Goal: Task Accomplishment & Management: Manage account settings

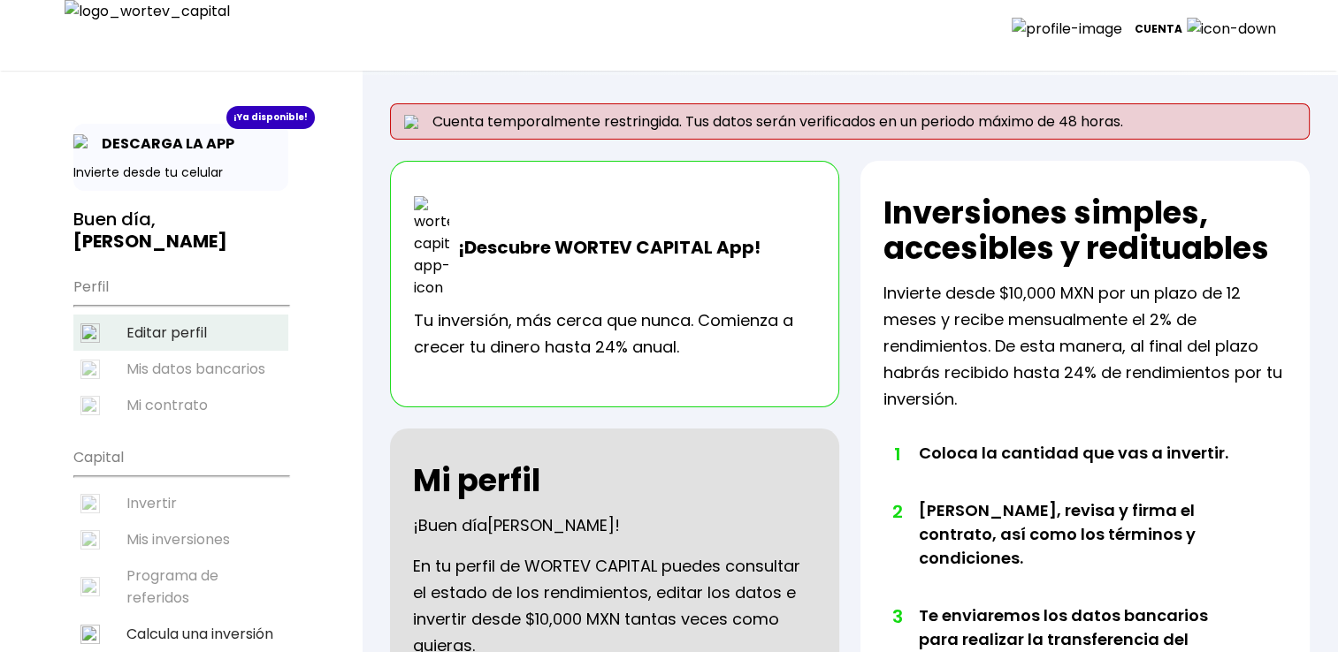
click at [172, 315] on li "Editar perfil" at bounding box center [180, 333] width 215 height 36
select select "Secundaria"
select select "TB"
select select "Bansi"
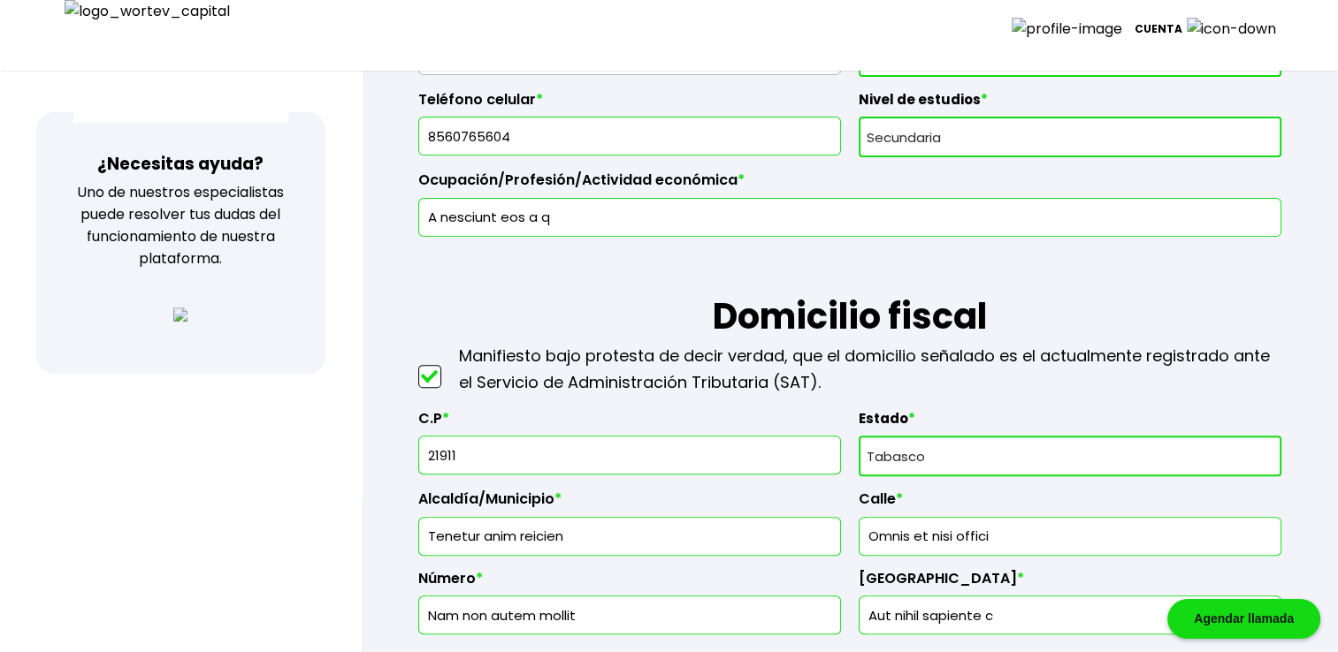
scroll to position [648, 0]
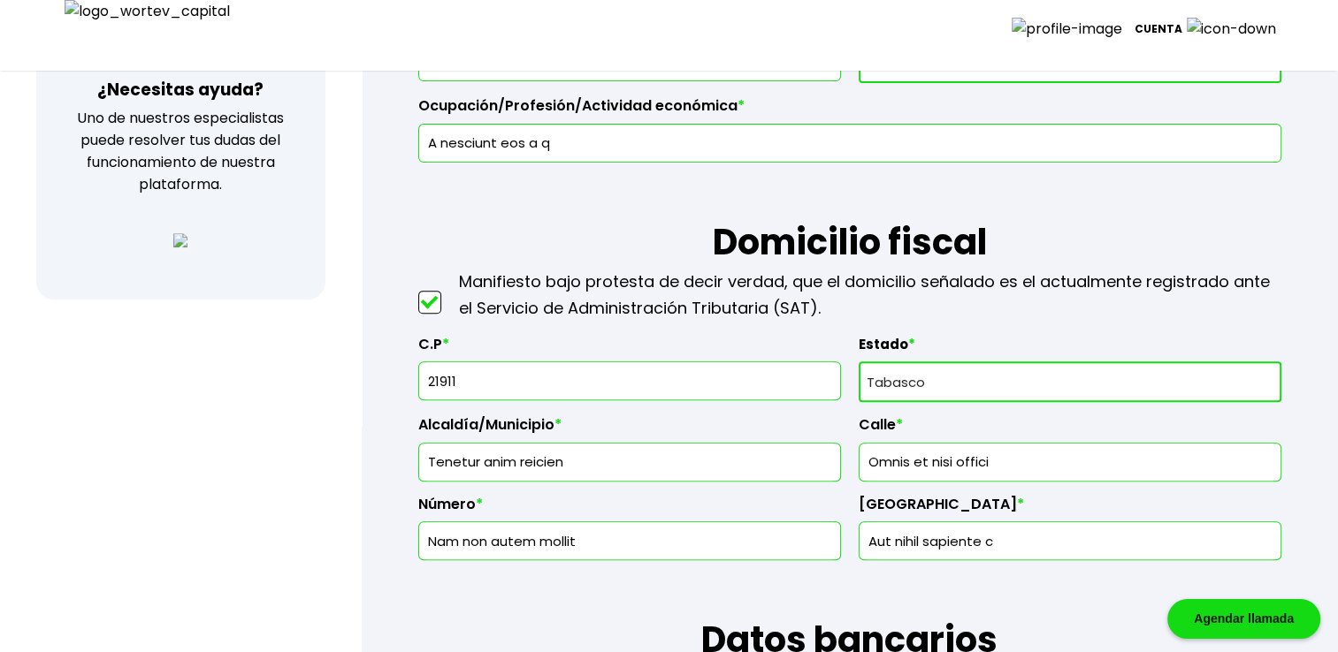
click at [510, 365] on input "21911" at bounding box center [629, 380] width 407 height 37
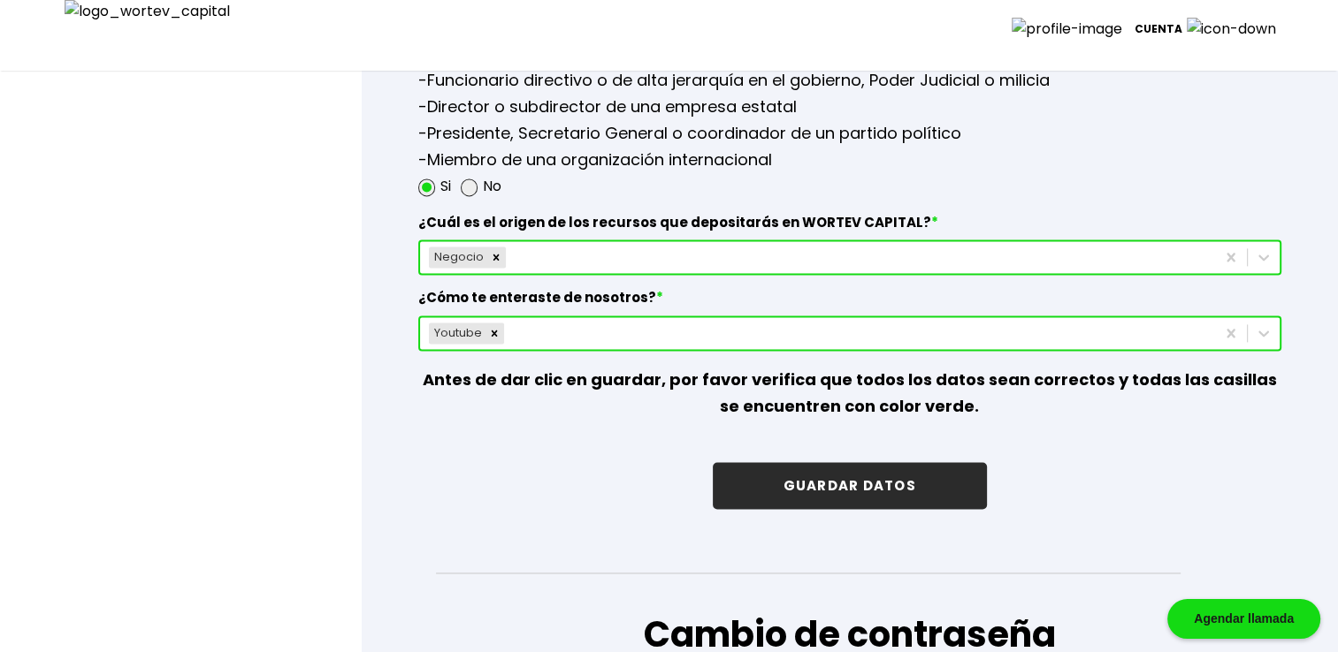
scroll to position [2593, 0]
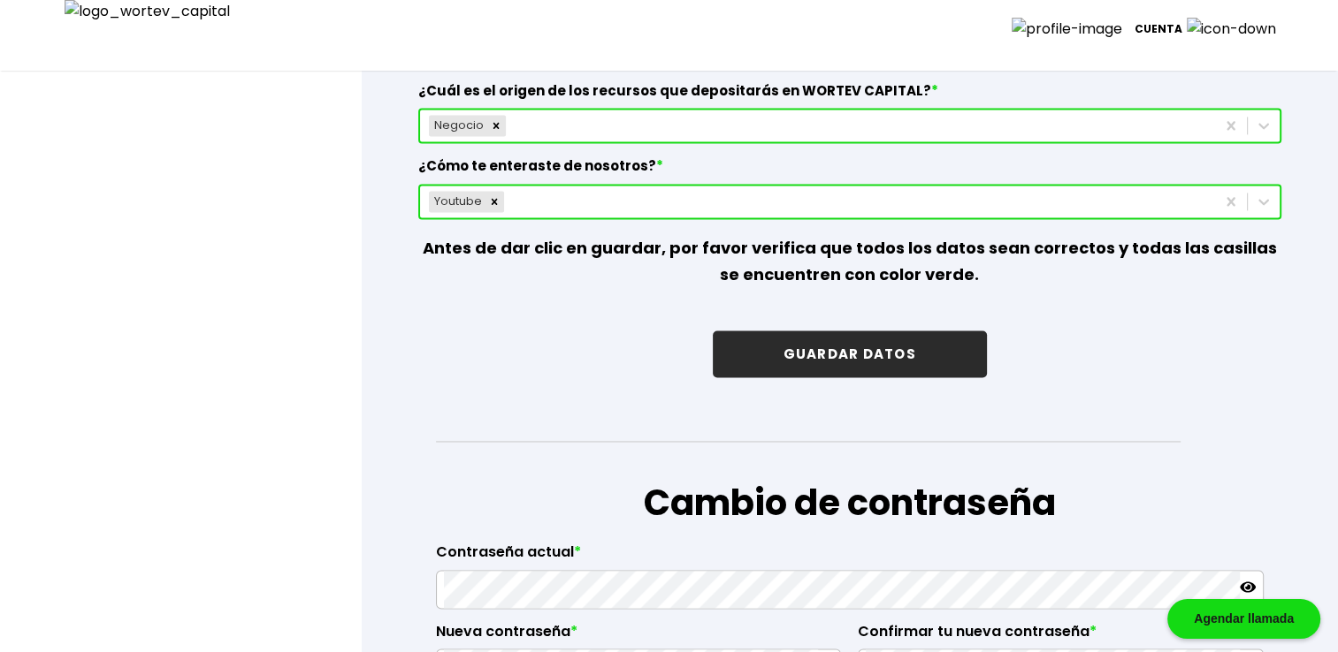
click at [899, 347] on button "GUARDAR DATOS" at bounding box center [850, 354] width 274 height 47
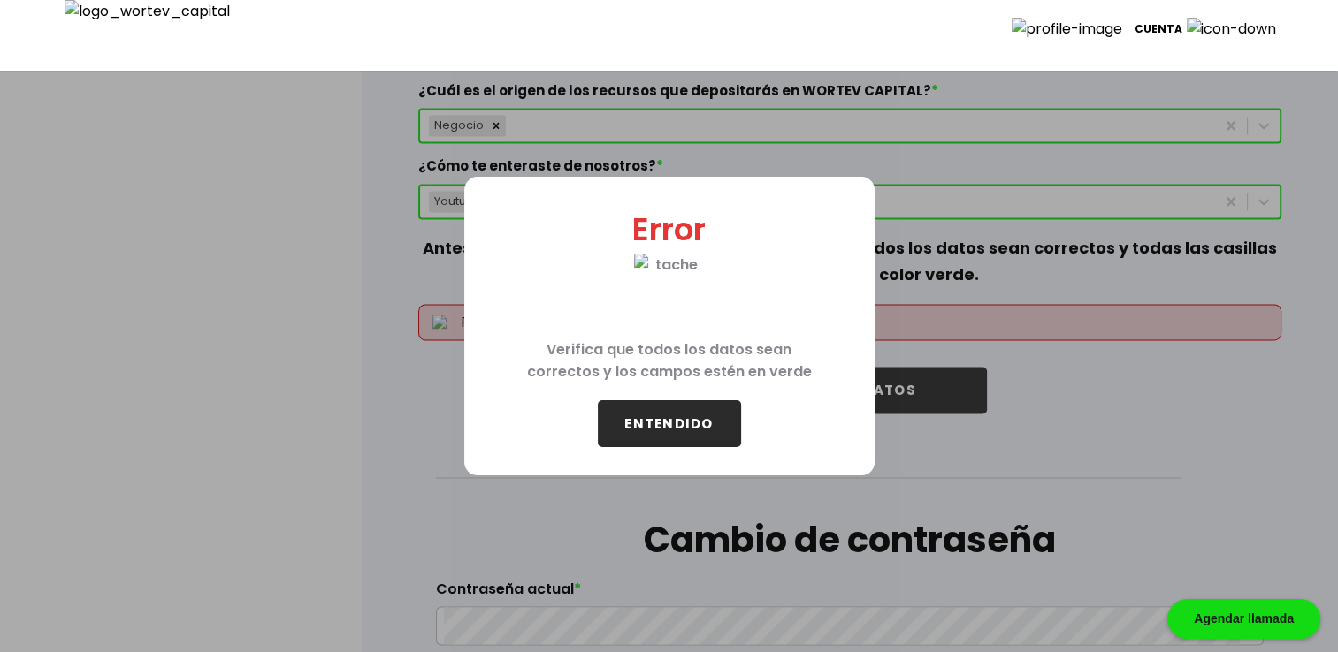
click at [714, 423] on button "ENTENDIDO" at bounding box center [669, 423] width 143 height 47
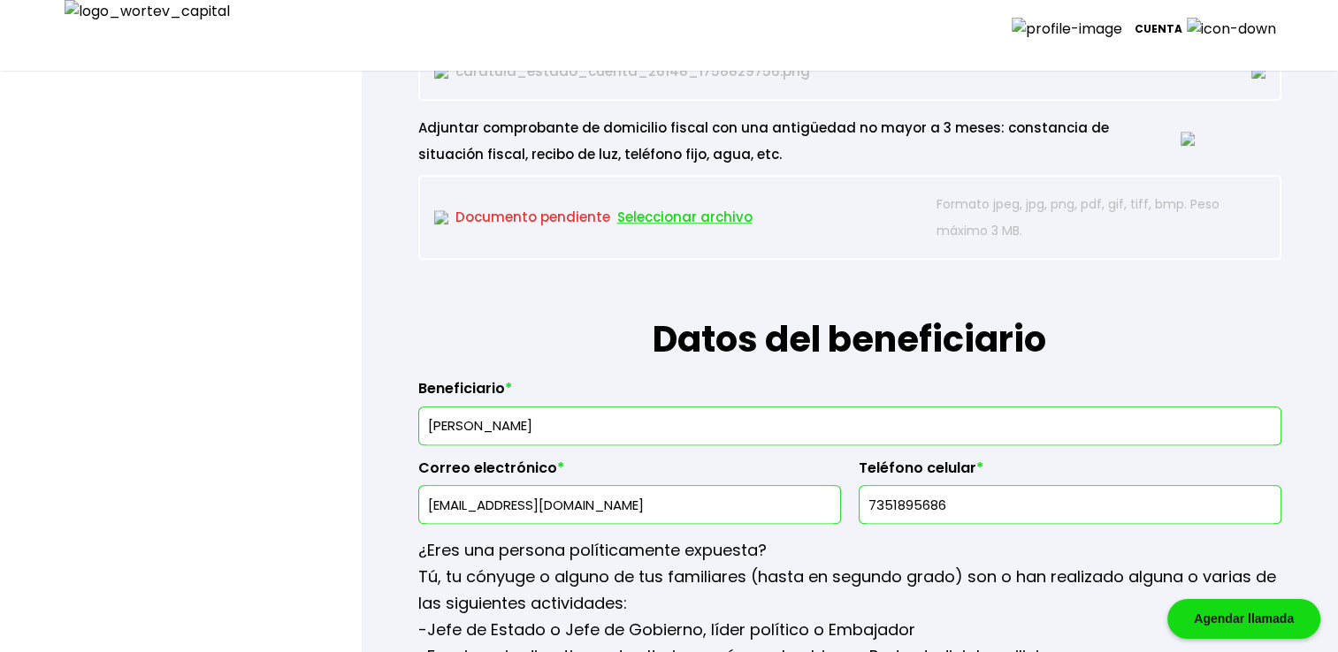
scroll to position [1680, 0]
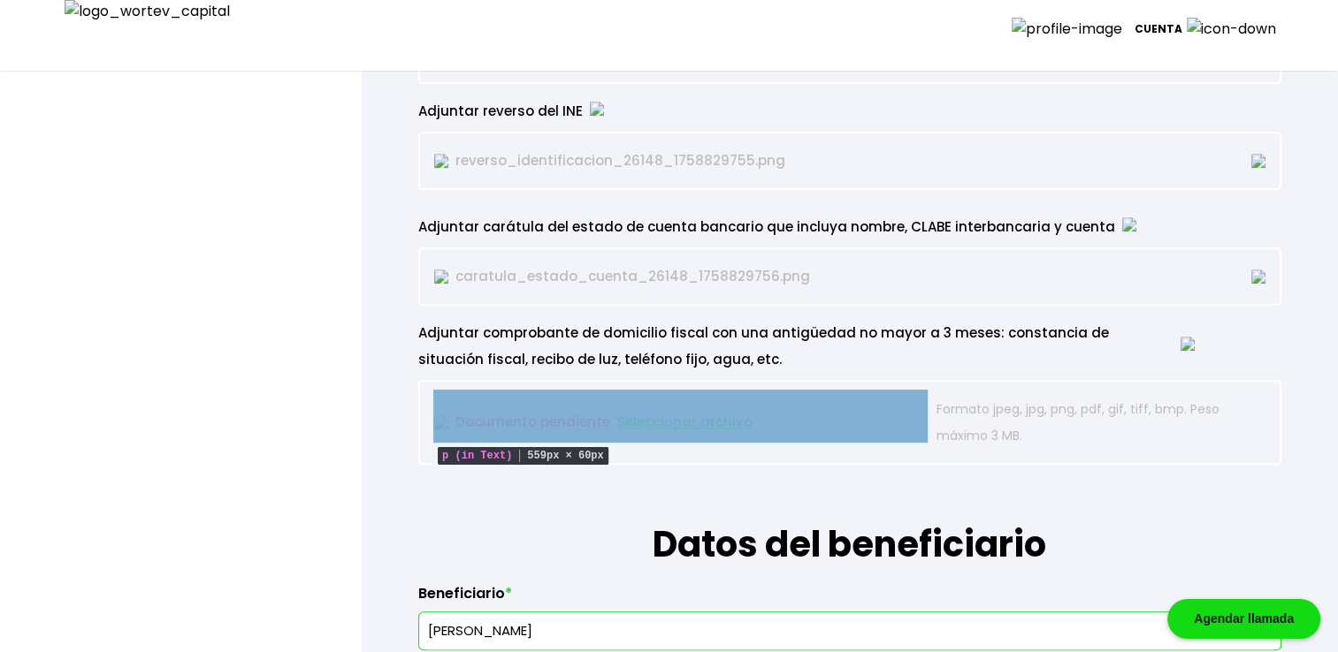
click at [503, 430] on p "Documento pendiente Seleccionar archivo" at bounding box center [681, 422] width 494 height 53
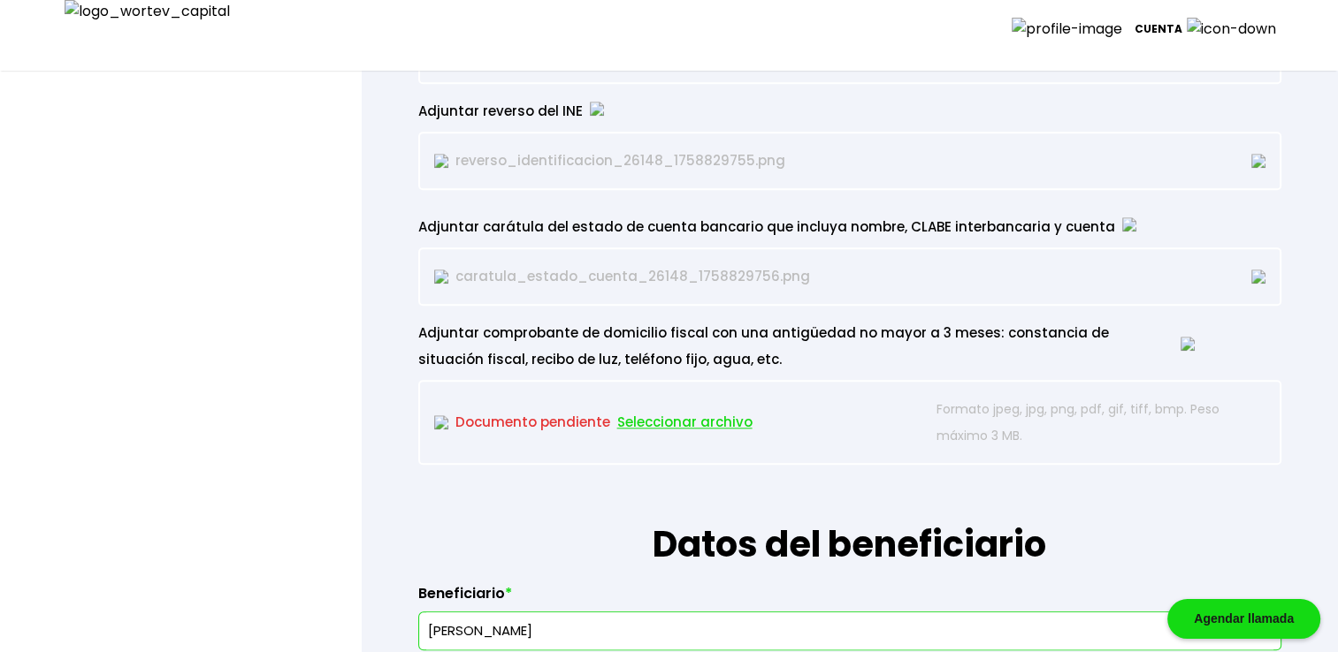
type input "21911"
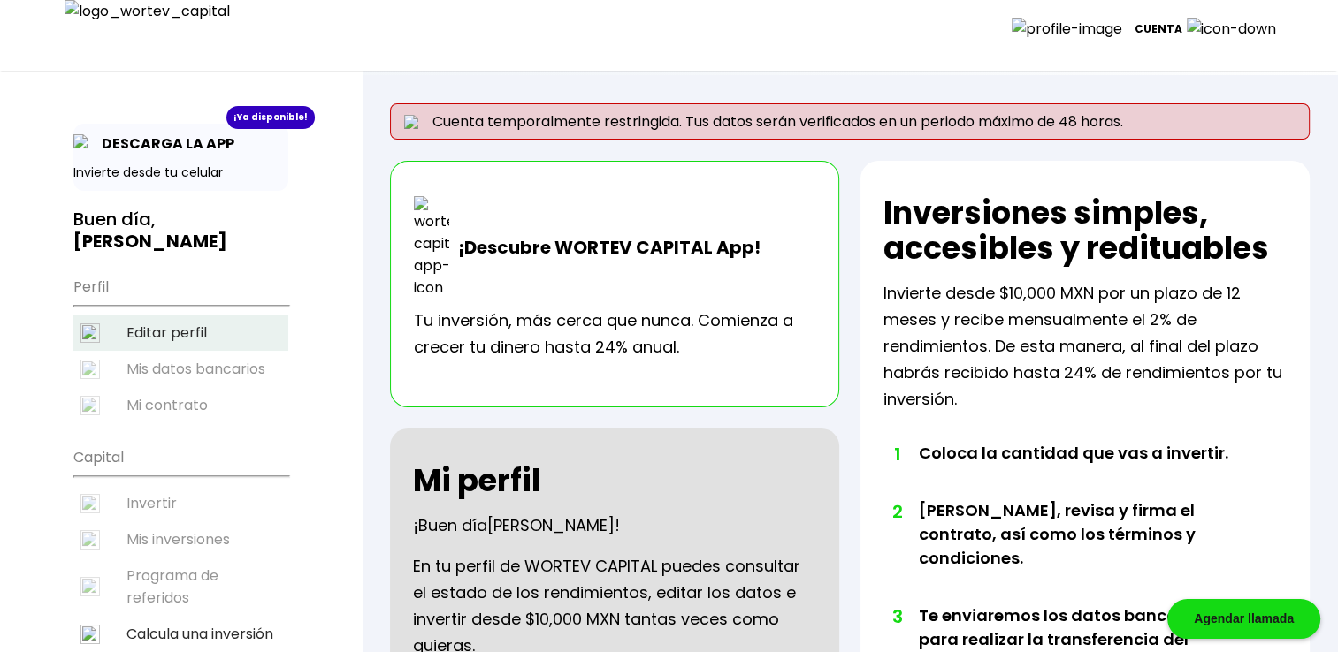
click at [174, 315] on li "Editar perfil" at bounding box center [180, 333] width 215 height 36
select select "Secundaria"
select select "TB"
select select "Bansi"
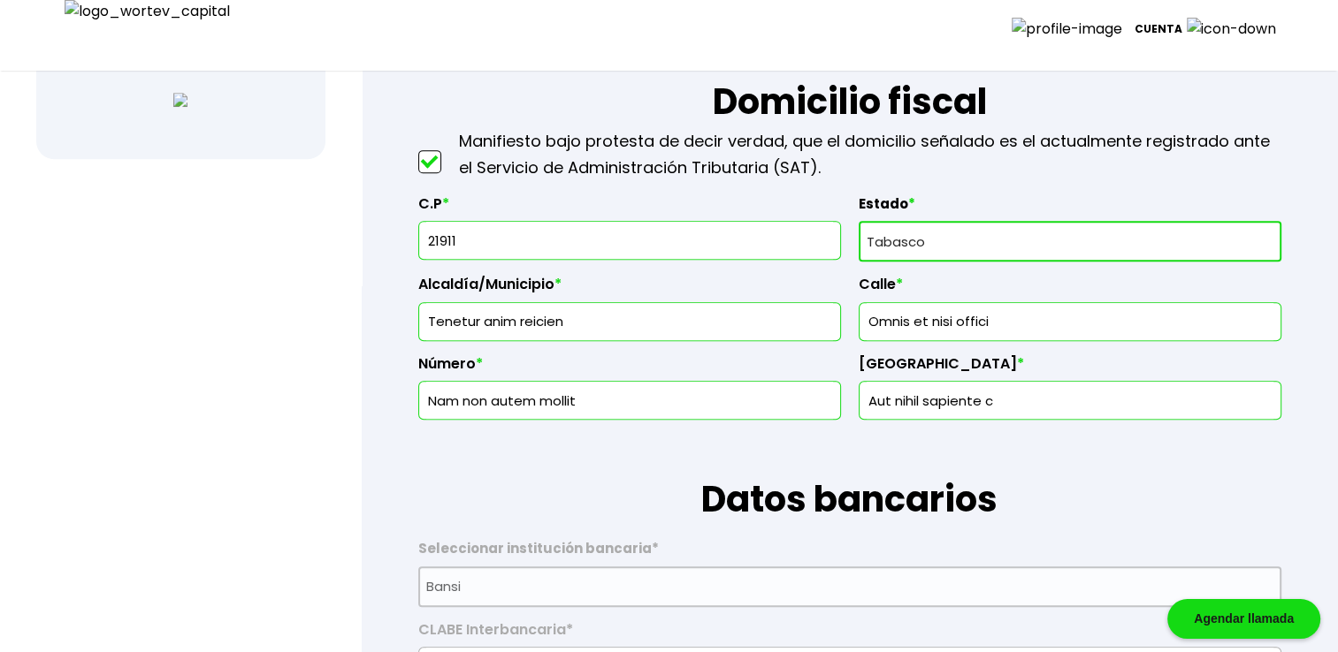
scroll to position [707, 0]
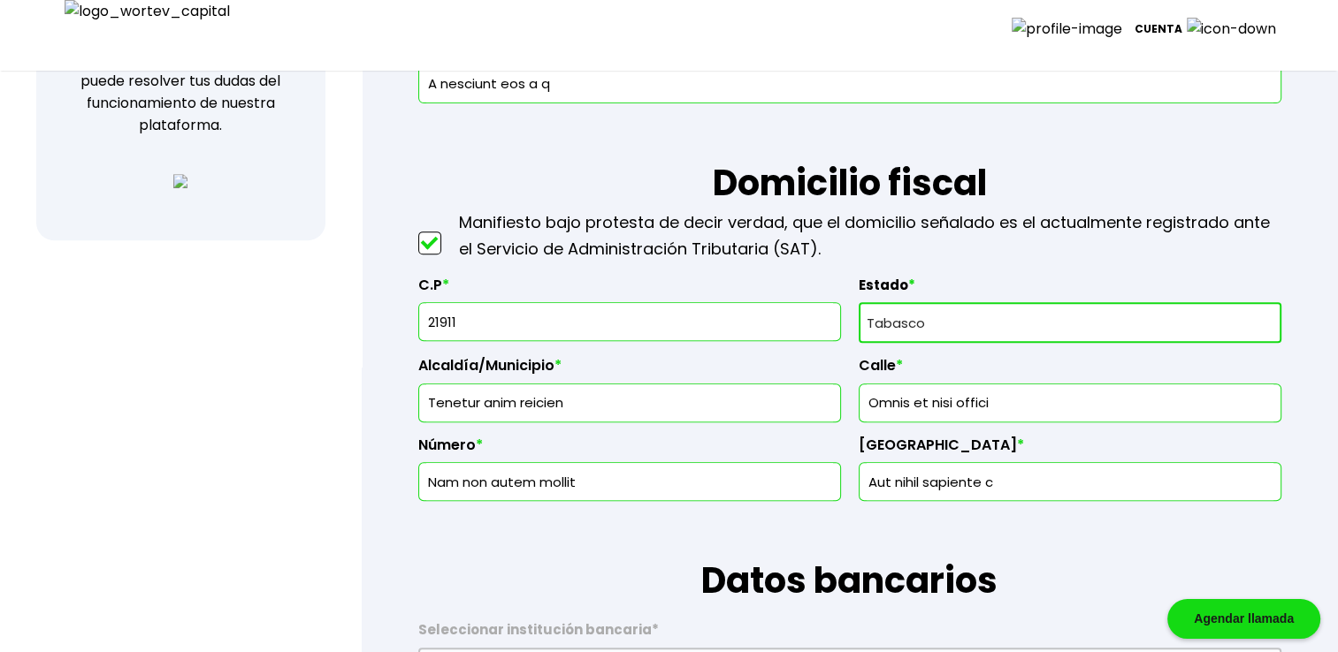
click at [492, 306] on input "21911" at bounding box center [629, 321] width 407 height 37
type input "21911"
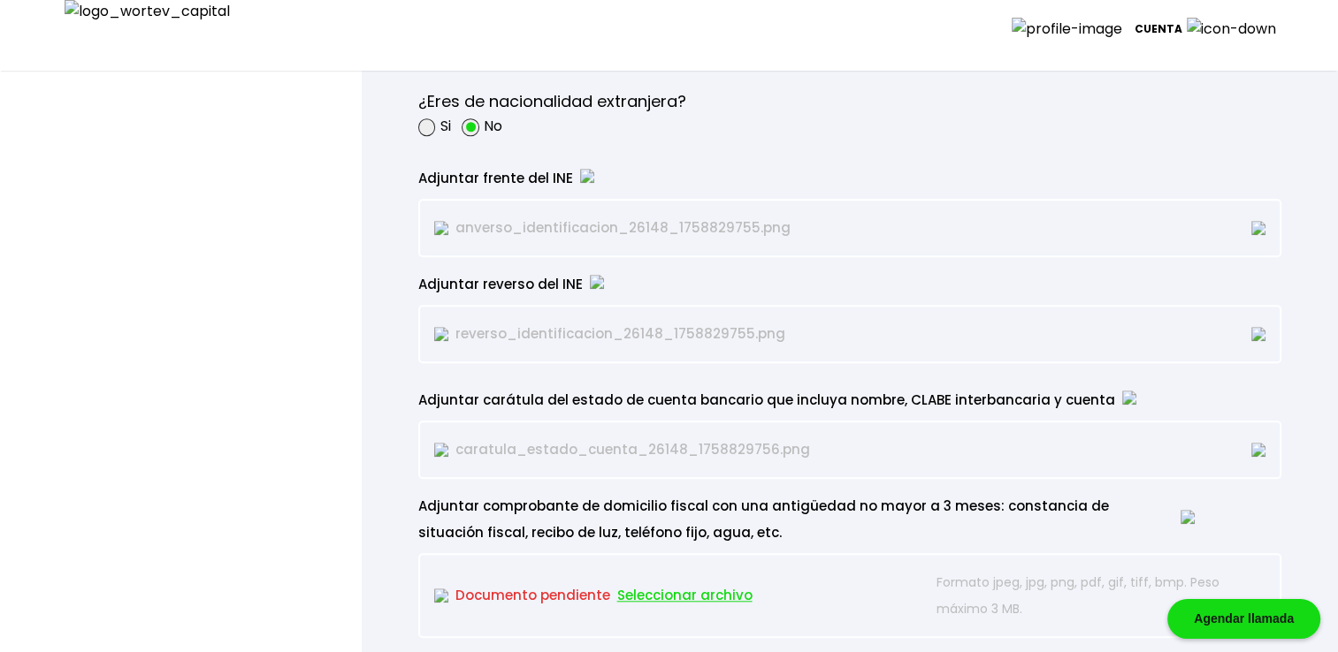
scroll to position [1621, 0]
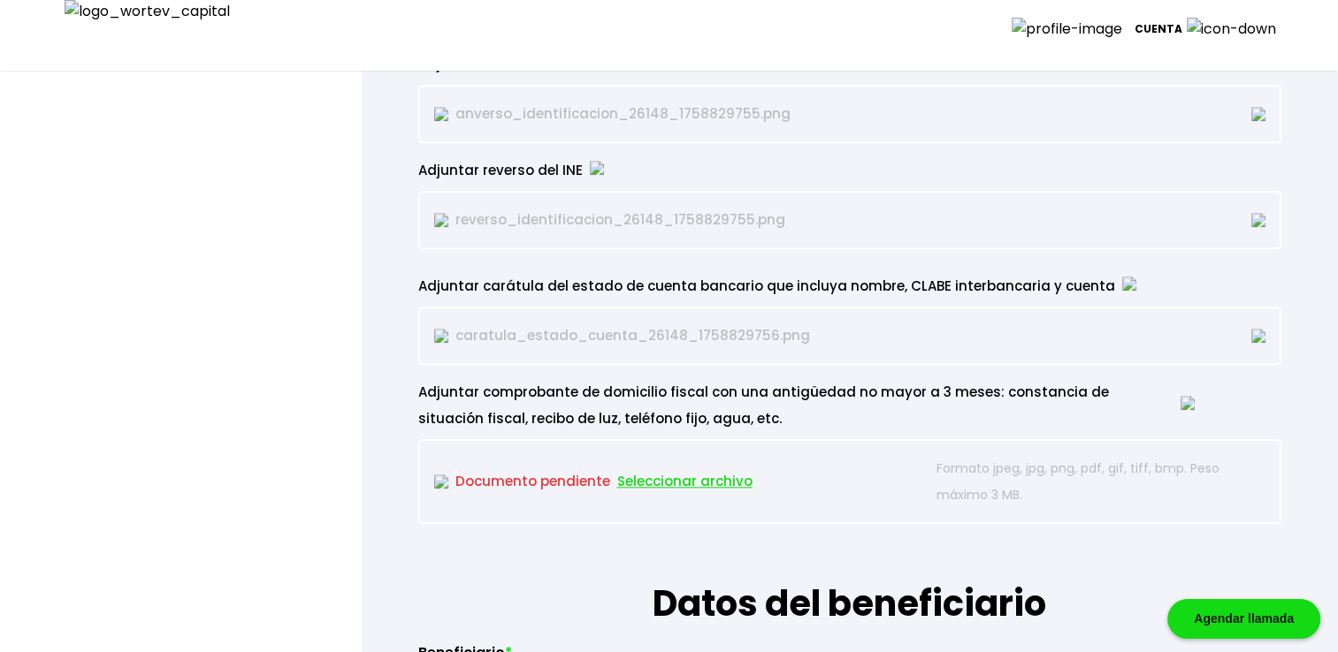
click at [1182, 29] on p "Cuenta" at bounding box center [1158, 29] width 48 height 27
click at [1196, 117] on li "Cerrar sesión" at bounding box center [1221, 125] width 141 height 36
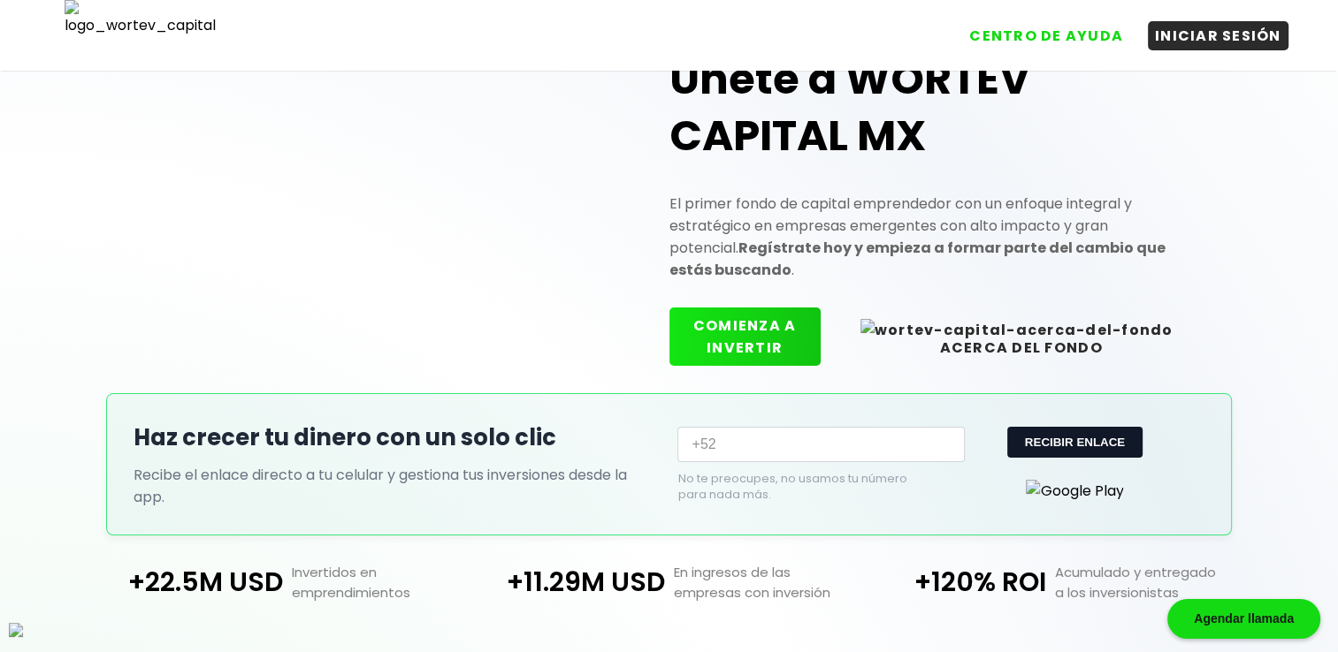
scroll to position [435, 0]
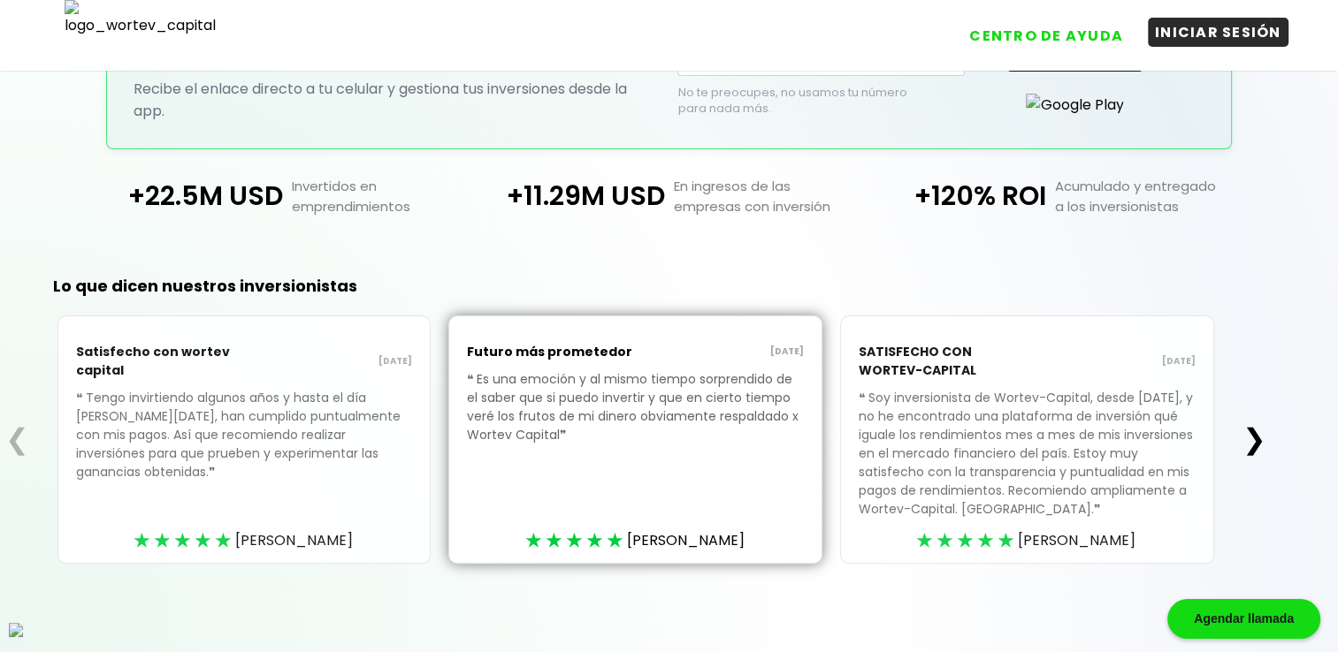
click at [1192, 36] on button "INICIAR SESIÓN" at bounding box center [1218, 32] width 141 height 29
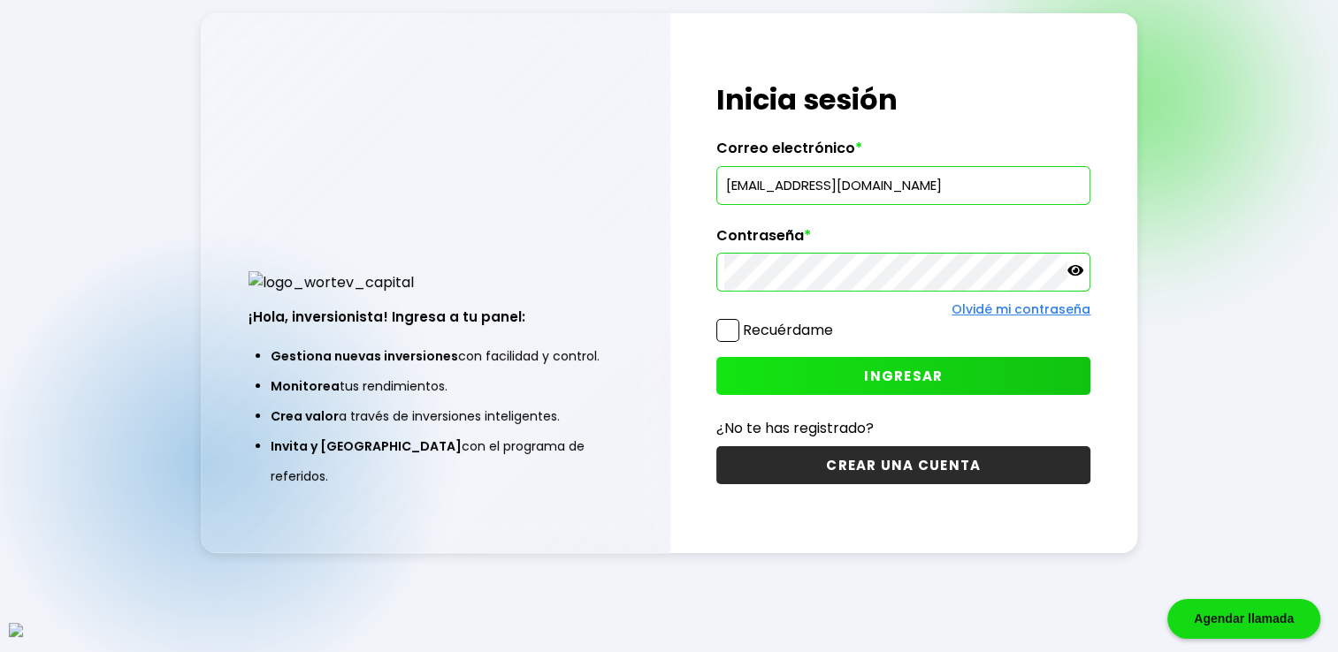
click at [938, 189] on input "[EMAIL_ADDRESS][DOMAIN_NAME]" at bounding box center [903, 185] width 358 height 37
paste input "quqatov@mailinator"
type input "[EMAIL_ADDRESS][DOMAIN_NAME]"
click at [724, 338] on span at bounding box center [727, 330] width 23 height 23
click at [836, 322] on input "Recuérdame" at bounding box center [836, 322] width 0 height 0
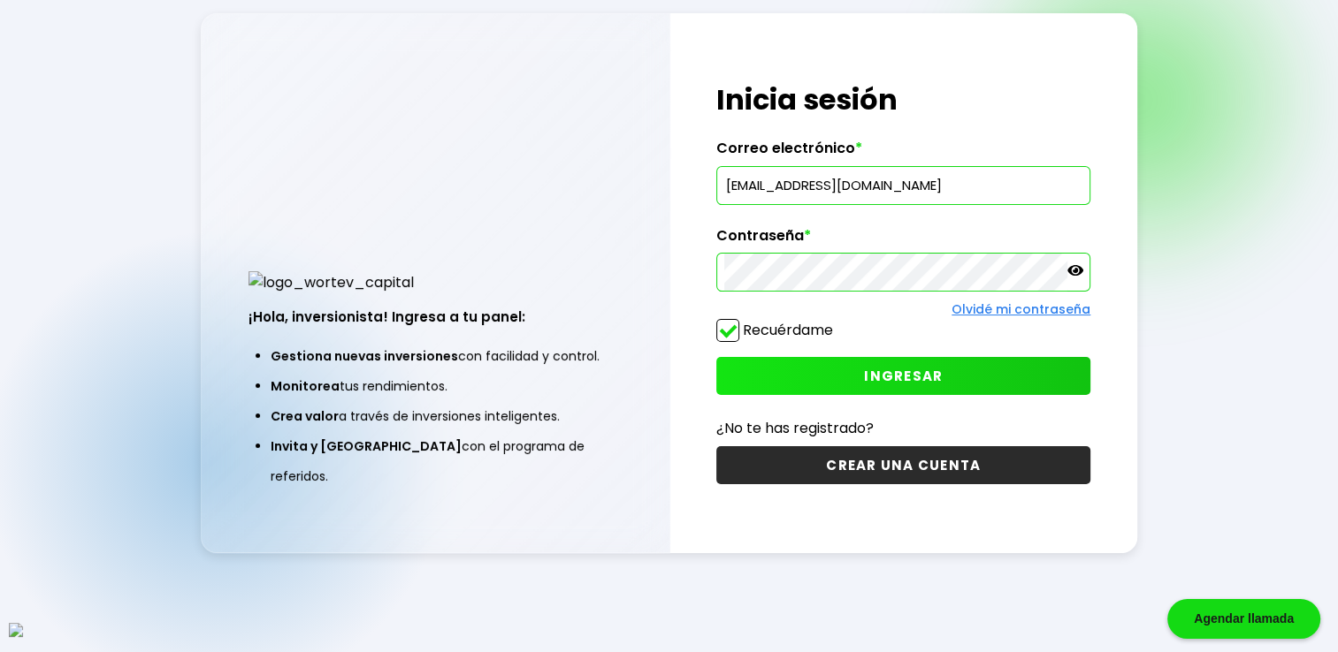
click at [804, 368] on button "INGRESAR" at bounding box center [903, 376] width 374 height 38
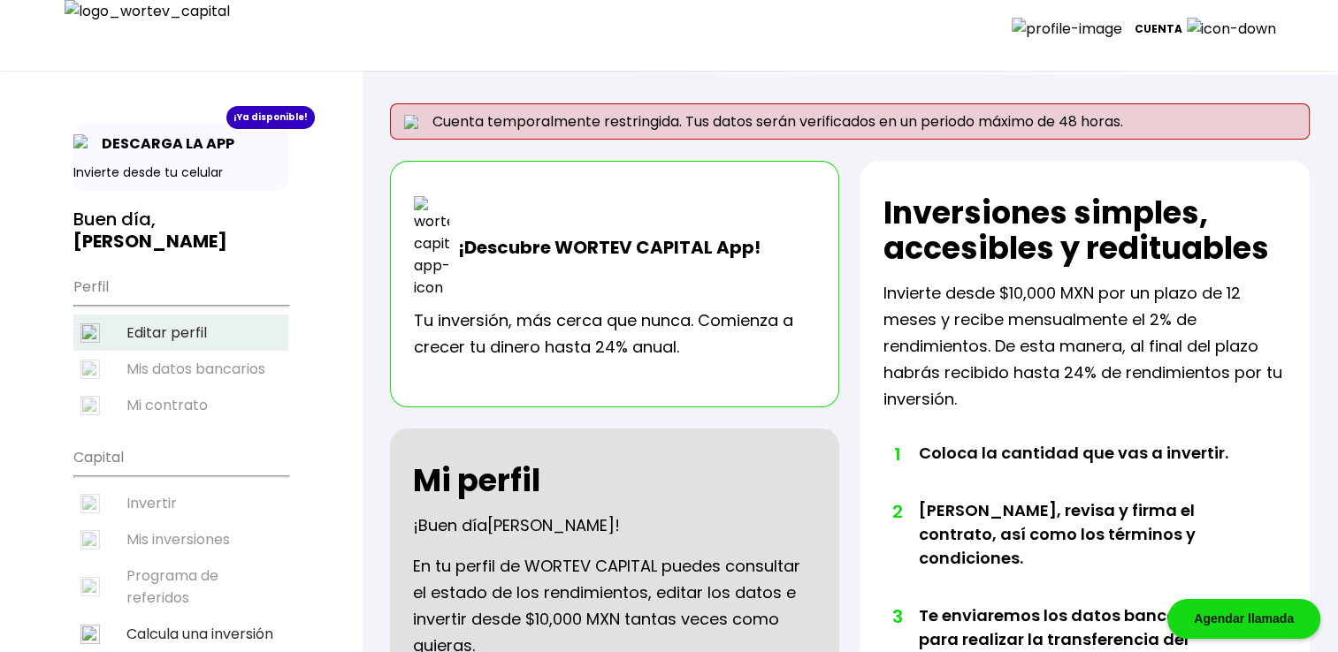
click at [172, 325] on li "Editar perfil" at bounding box center [180, 333] width 215 height 36
select select "DF"
select select "Caja [PERSON_NAME][GEOGRAPHIC_DATA]"
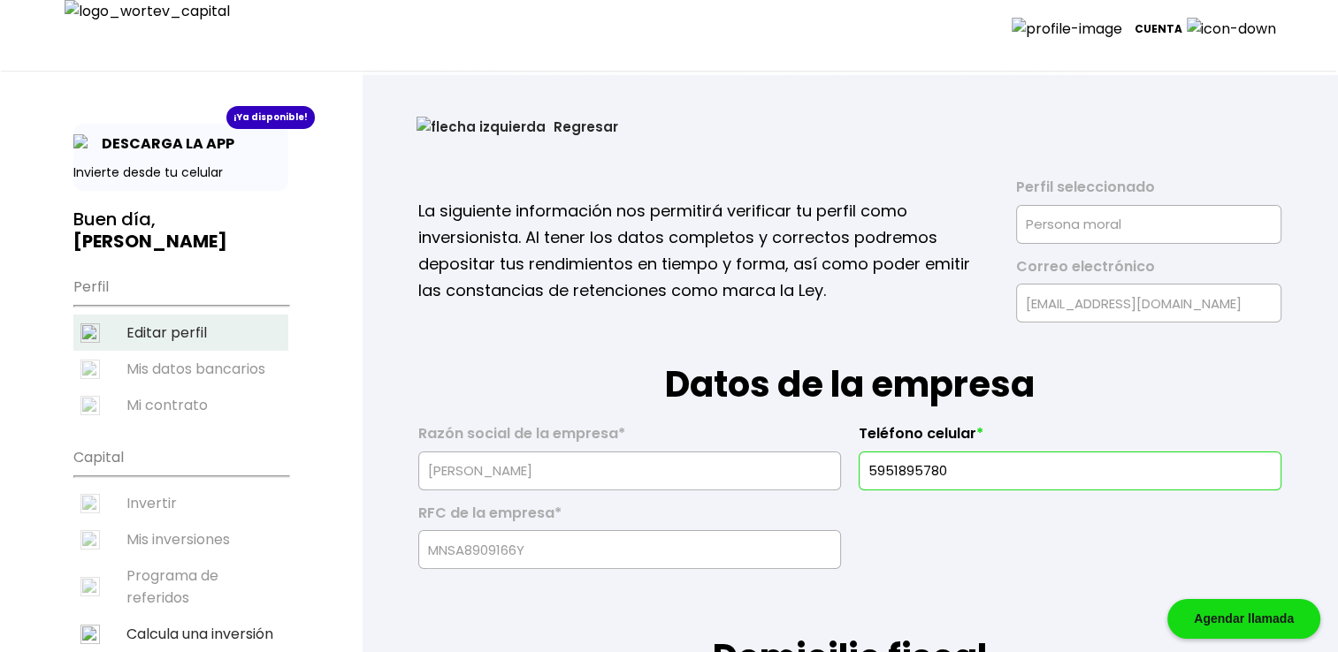
click at [150, 336] on li "Editar perfil" at bounding box center [180, 333] width 215 height 36
click at [190, 338] on li "Editar perfil" at bounding box center [180, 333] width 215 height 36
click at [196, 330] on li "Editar perfil" at bounding box center [180, 333] width 215 height 36
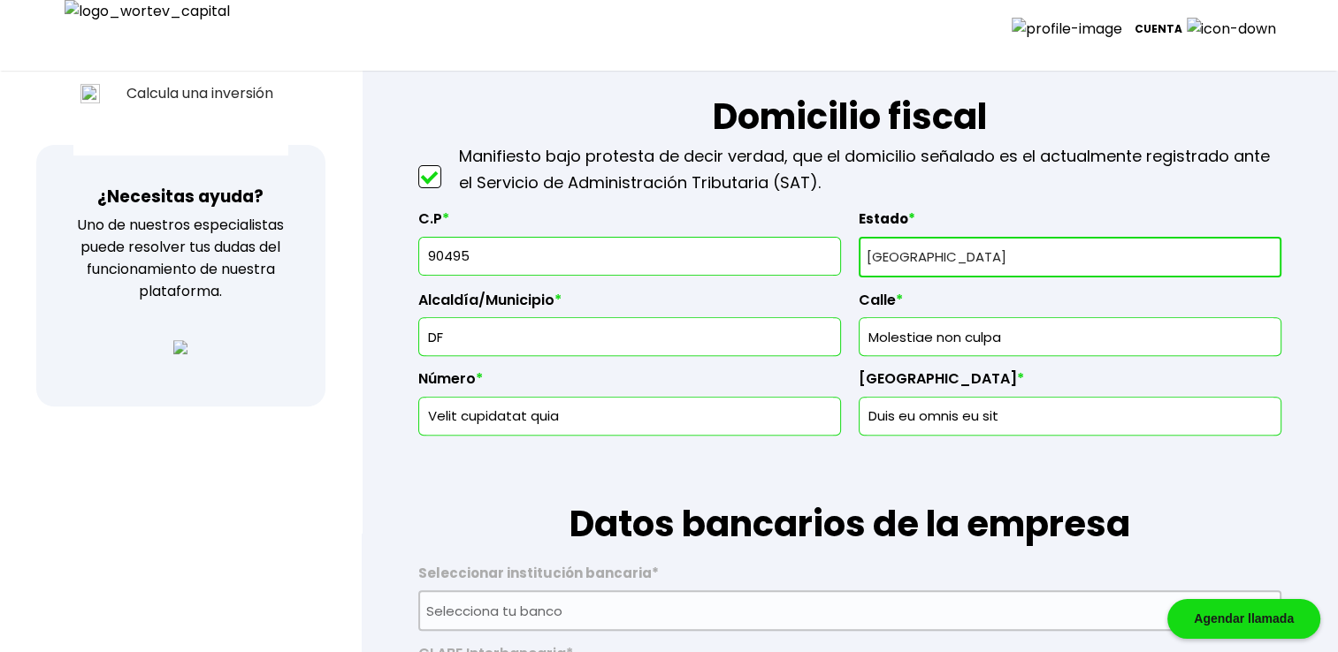
scroll to position [500, 0]
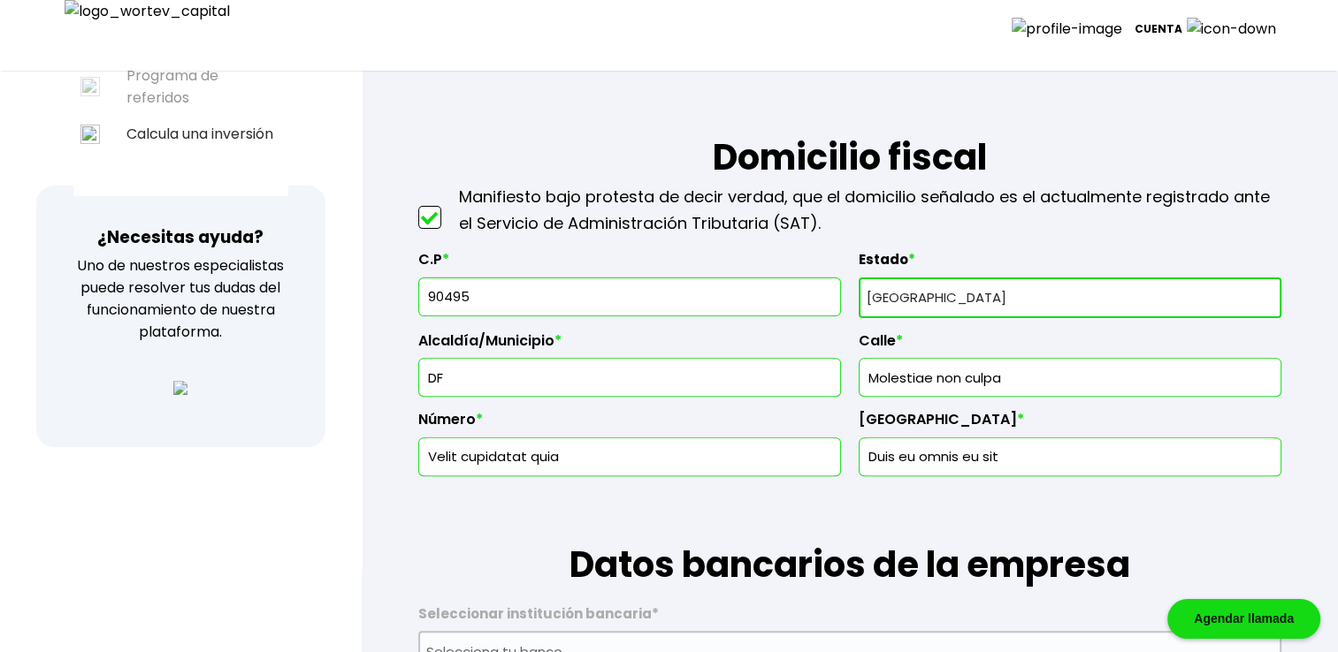
drag, startPoint x: 518, startPoint y: 301, endPoint x: 370, endPoint y: 302, distance: 147.6
type input "81818"
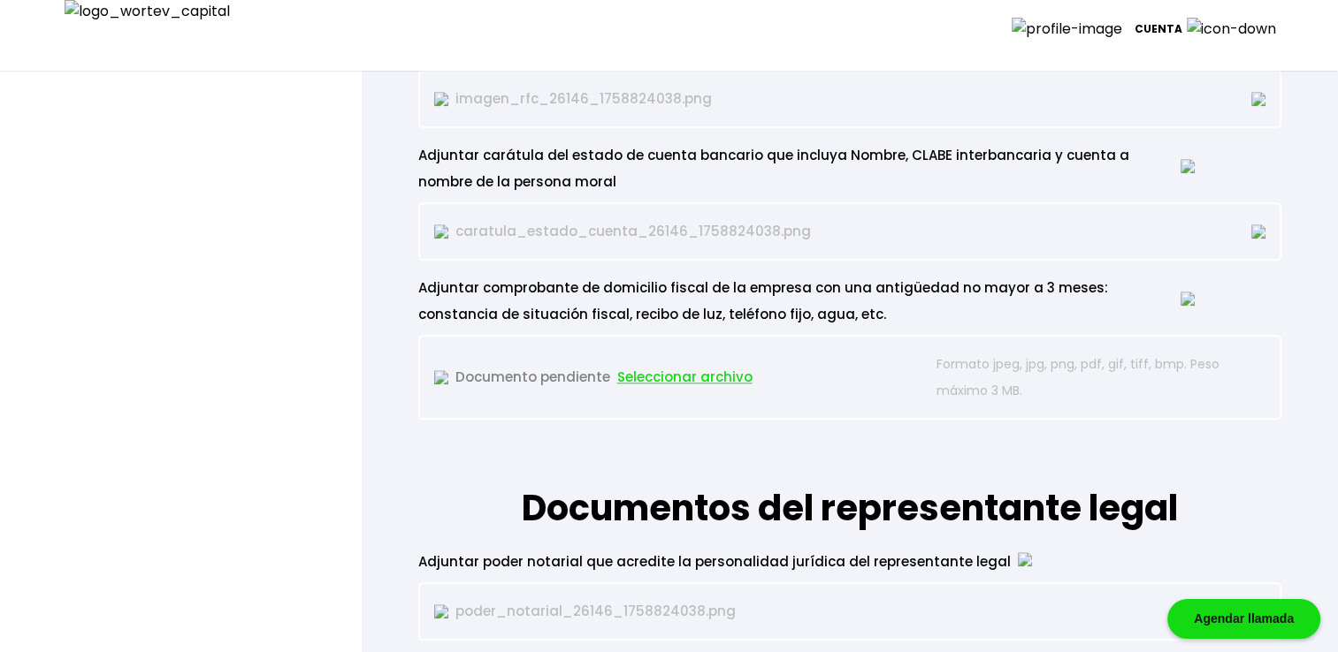
scroll to position [1591, 0]
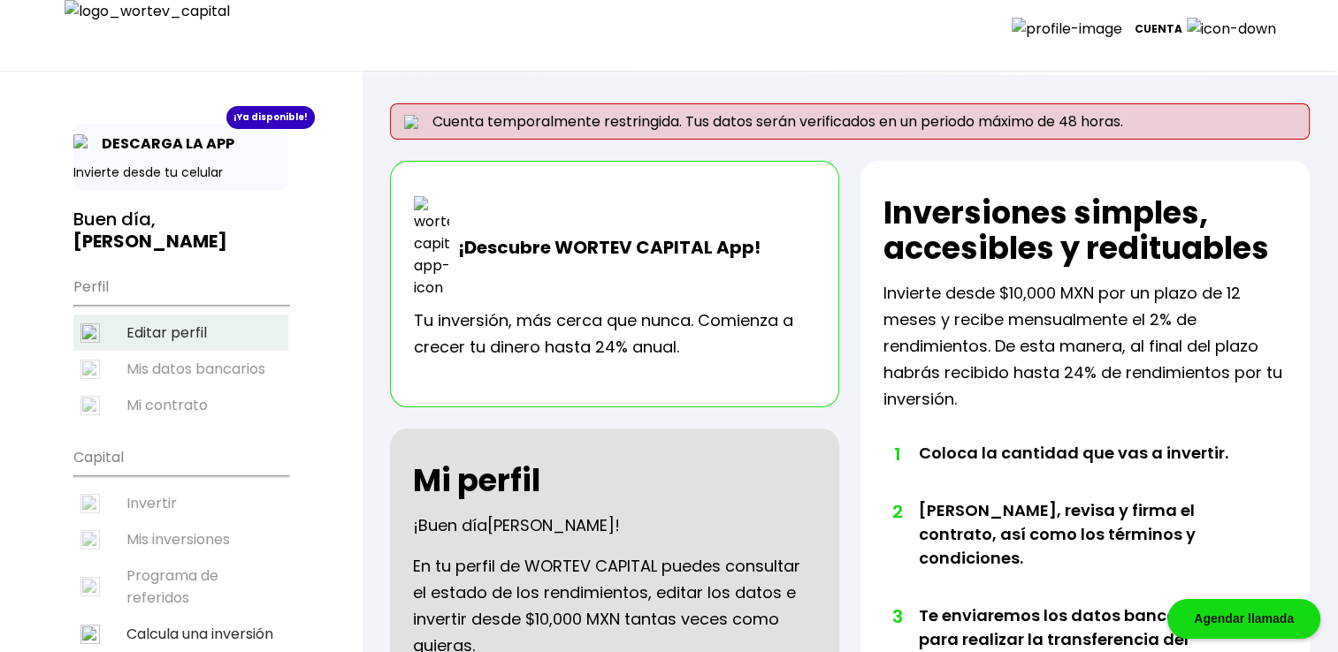
click at [244, 339] on li "Editar perfil" at bounding box center [180, 333] width 215 height 36
select select "DF"
select select "Caja [PERSON_NAME][GEOGRAPHIC_DATA]"
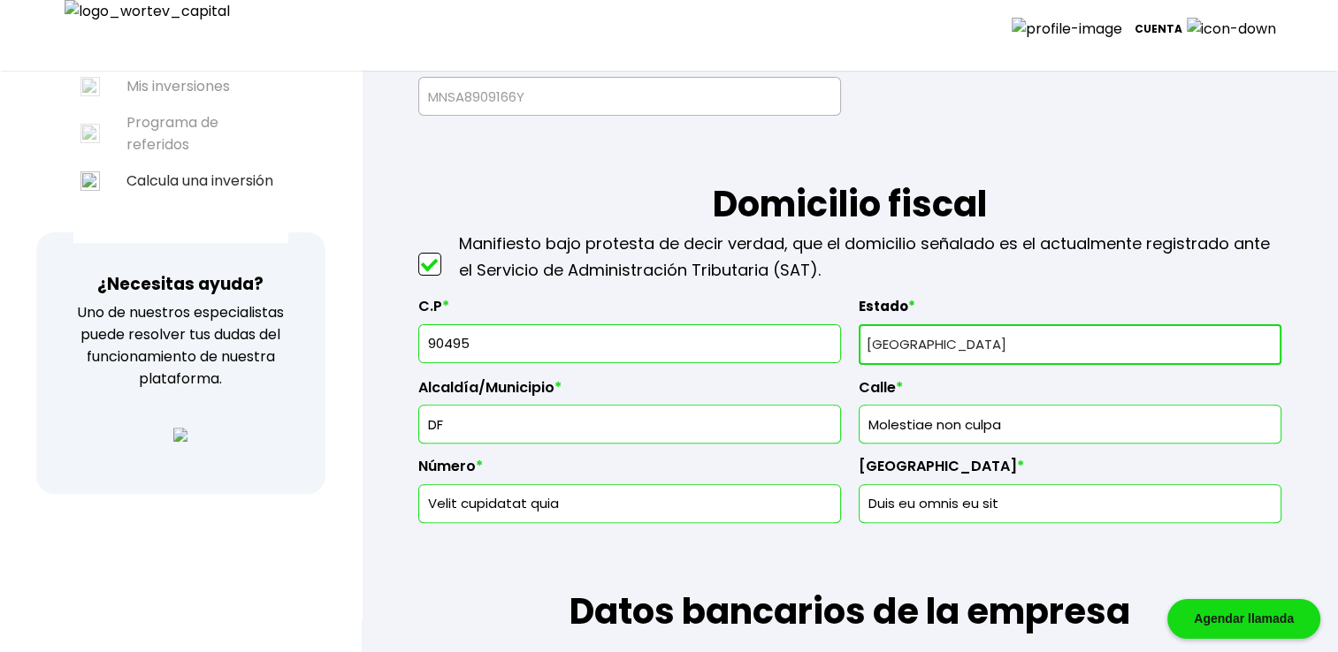
scroll to position [560, 0]
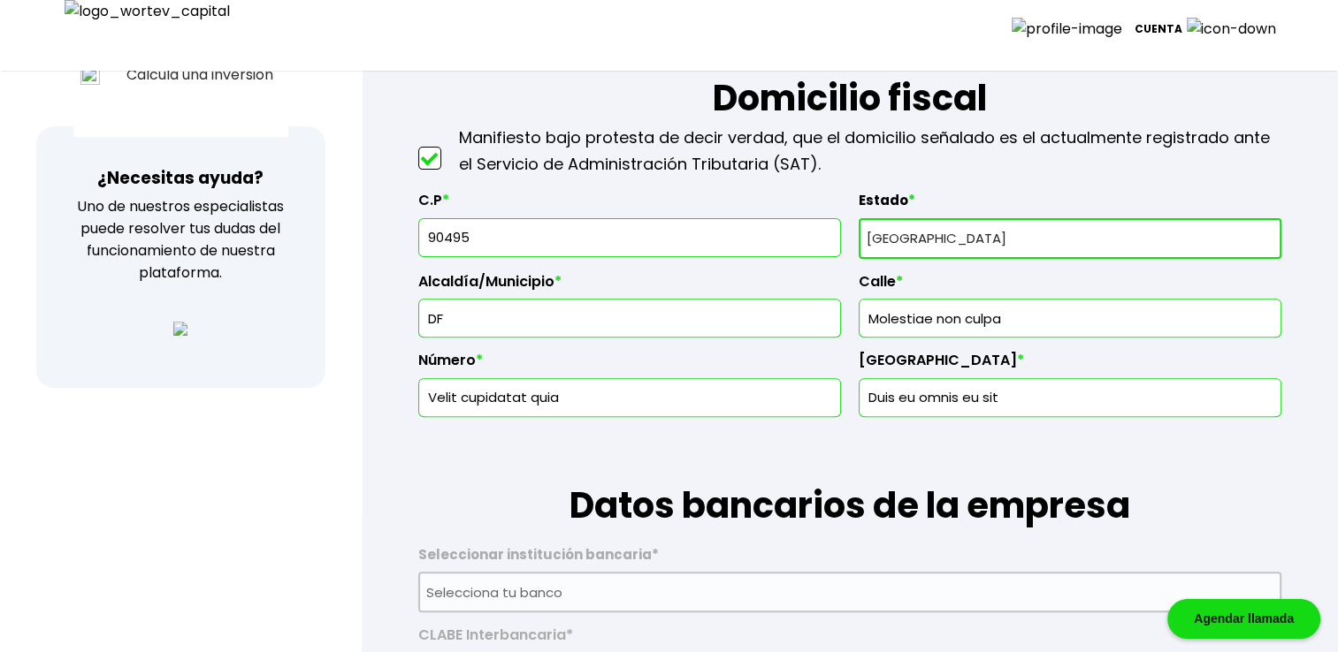
drag, startPoint x: 506, startPoint y: 233, endPoint x: 378, endPoint y: 235, distance: 127.3
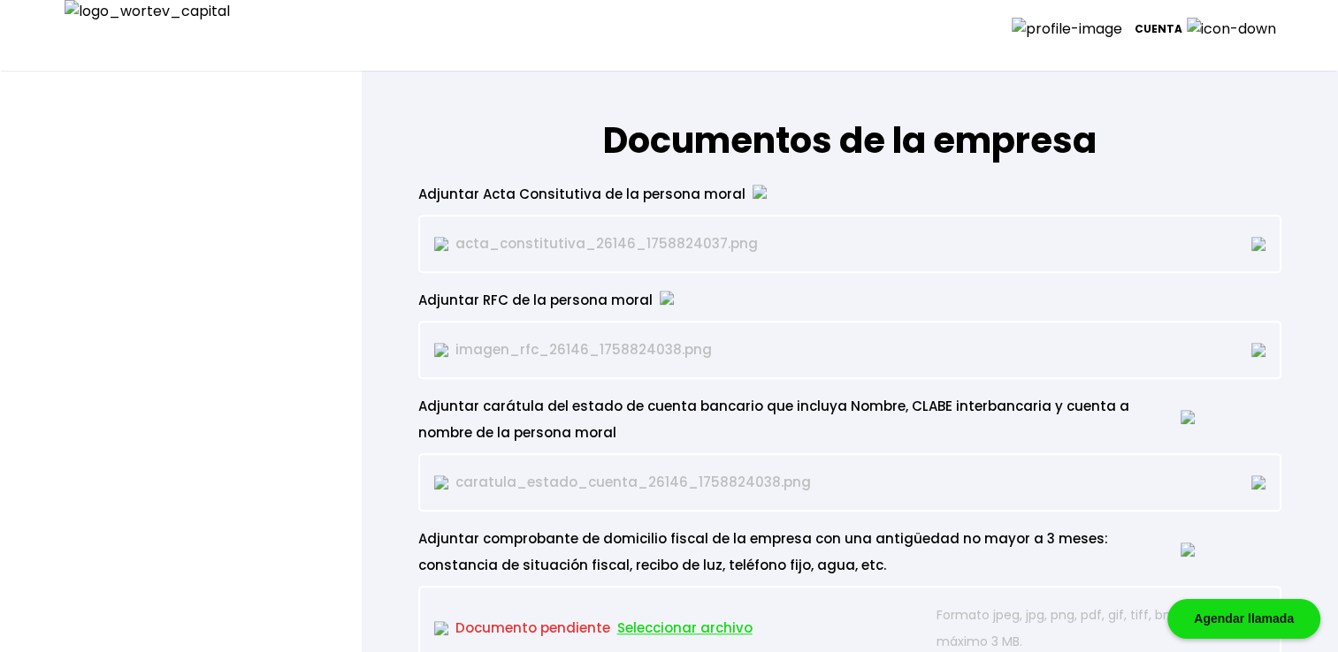
scroll to position [1709, 0]
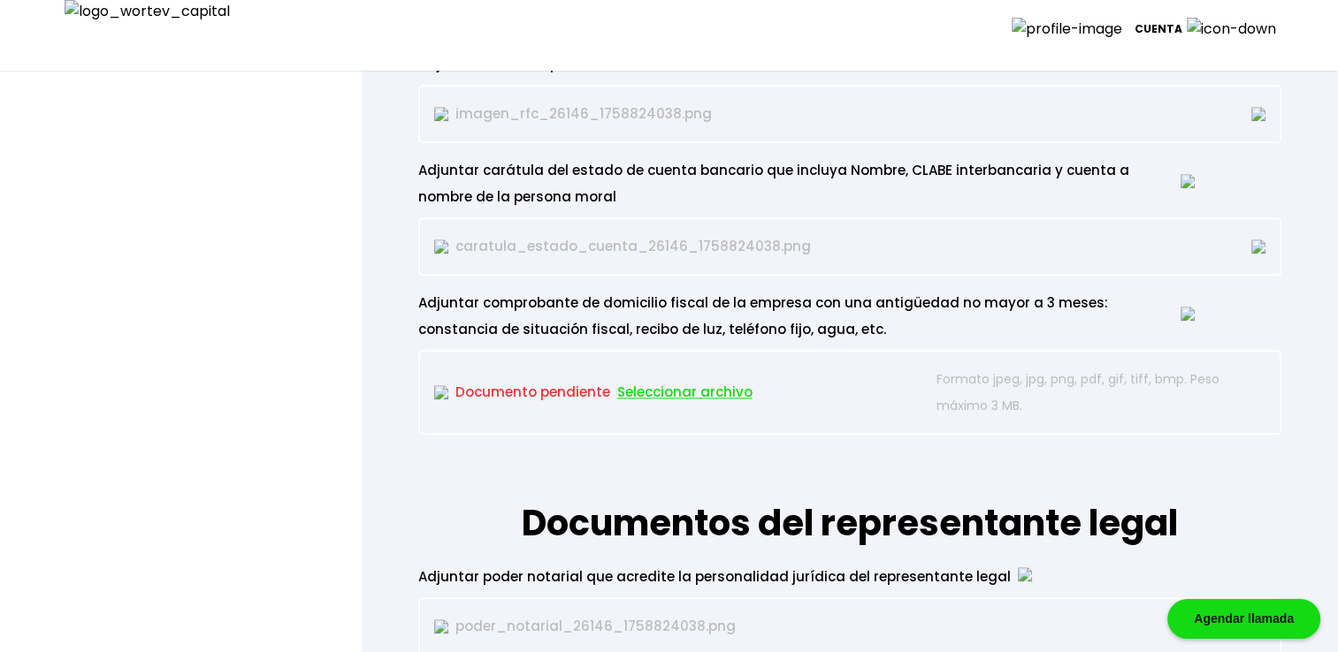
type input "90495"
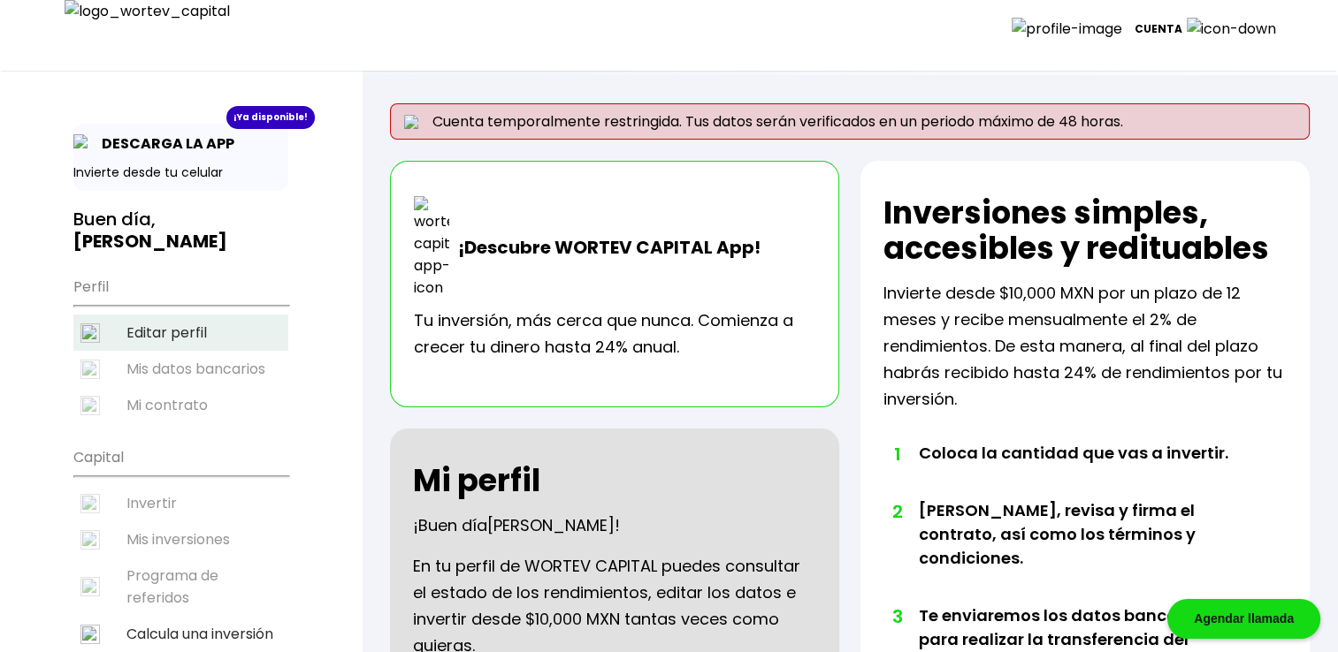
click at [171, 329] on li "Editar perfil" at bounding box center [180, 333] width 215 height 36
select select "DF"
select select "Caja [PERSON_NAME][GEOGRAPHIC_DATA]"
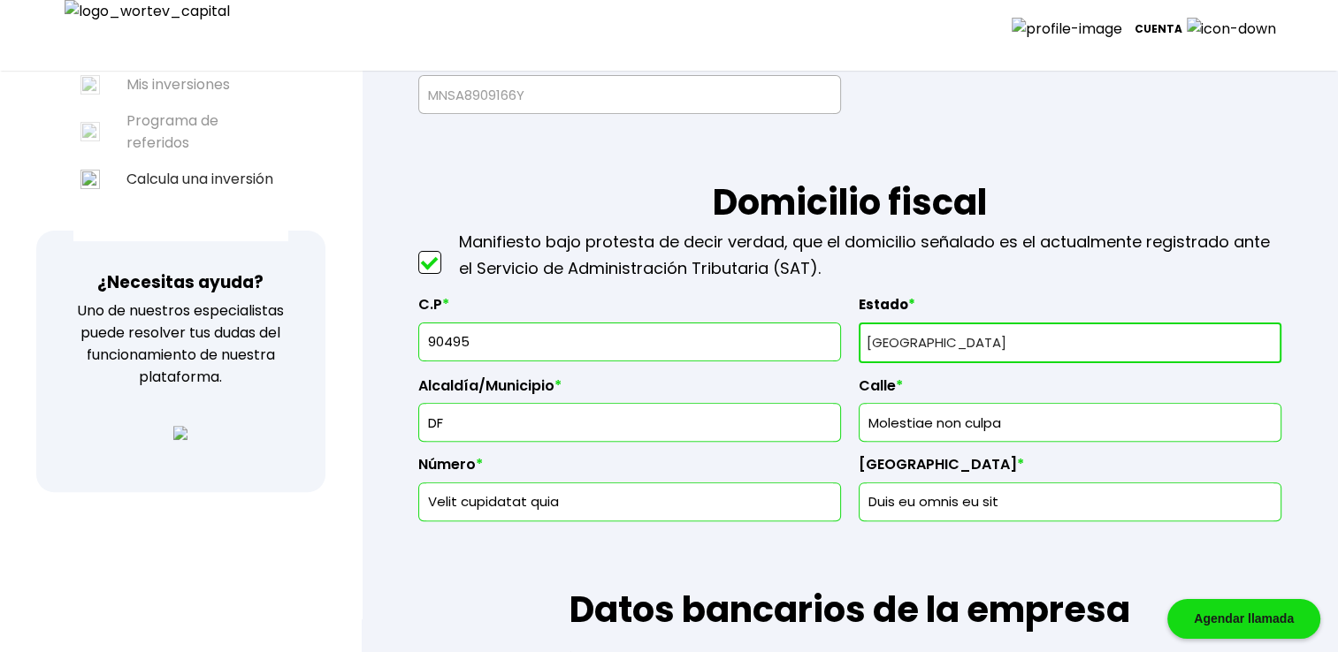
scroll to position [560, 0]
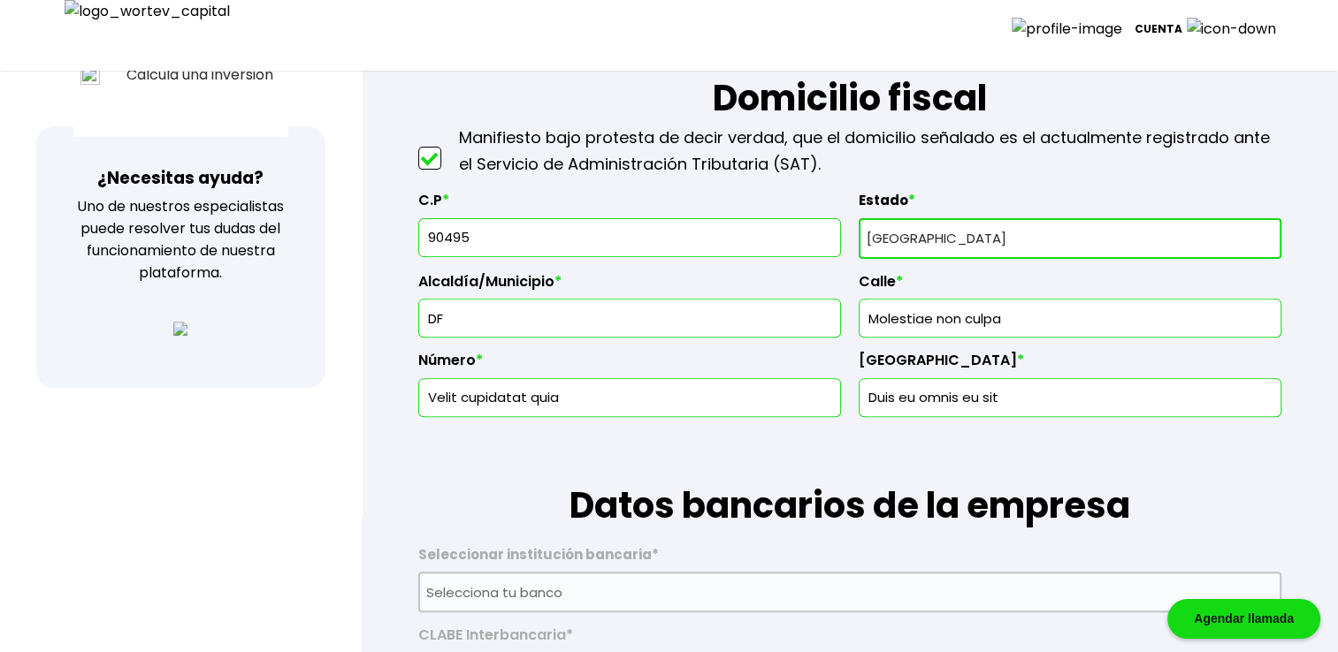
click at [507, 228] on input "90495" at bounding box center [629, 237] width 407 height 37
type input "9"
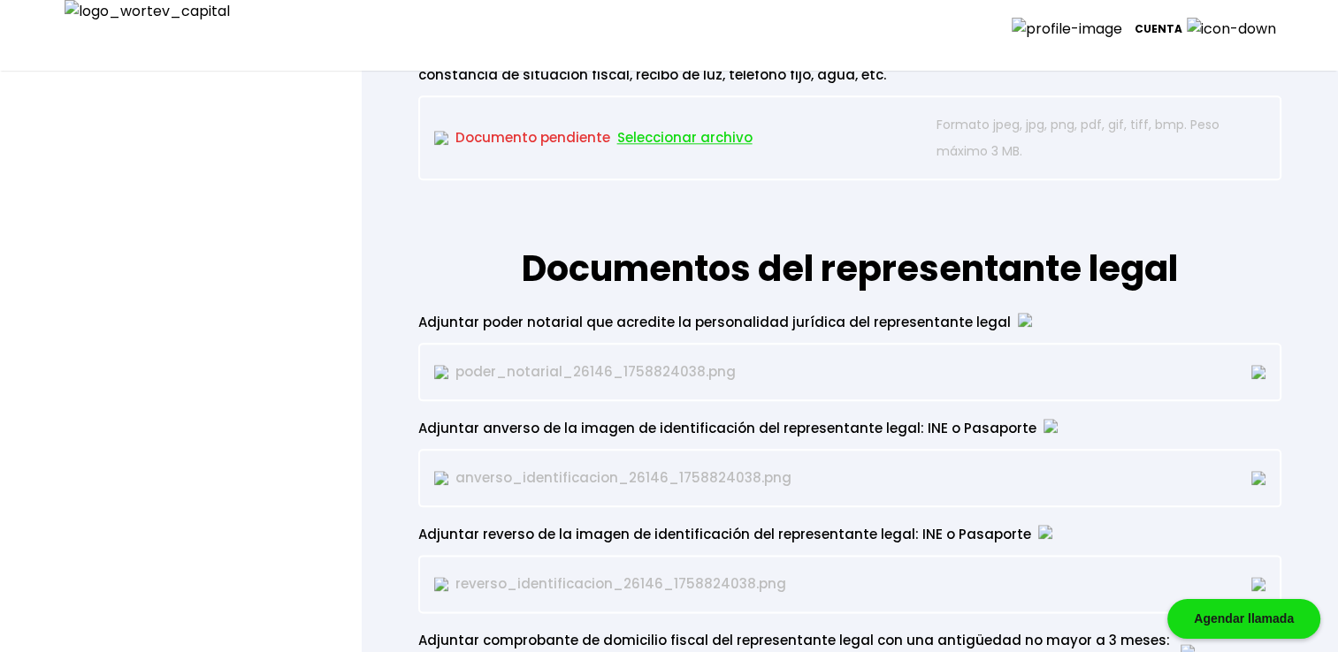
scroll to position [1945, 0]
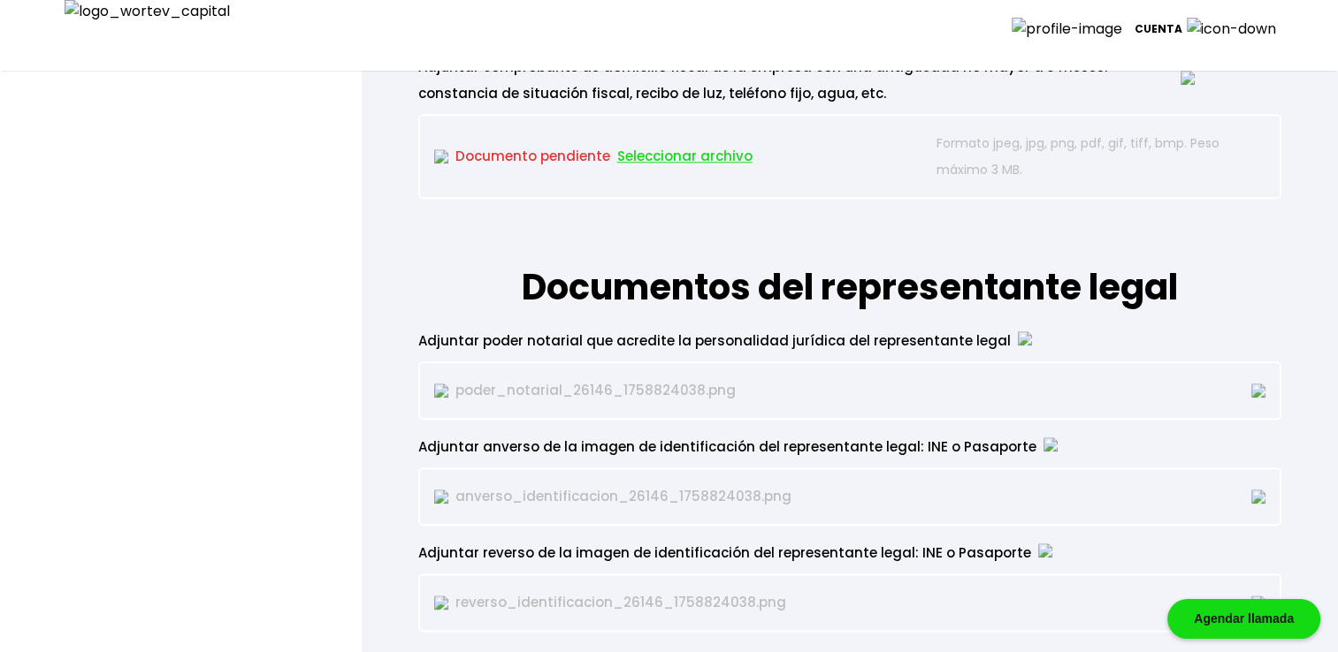
type input "91919"
